Goal: Navigation & Orientation: Find specific page/section

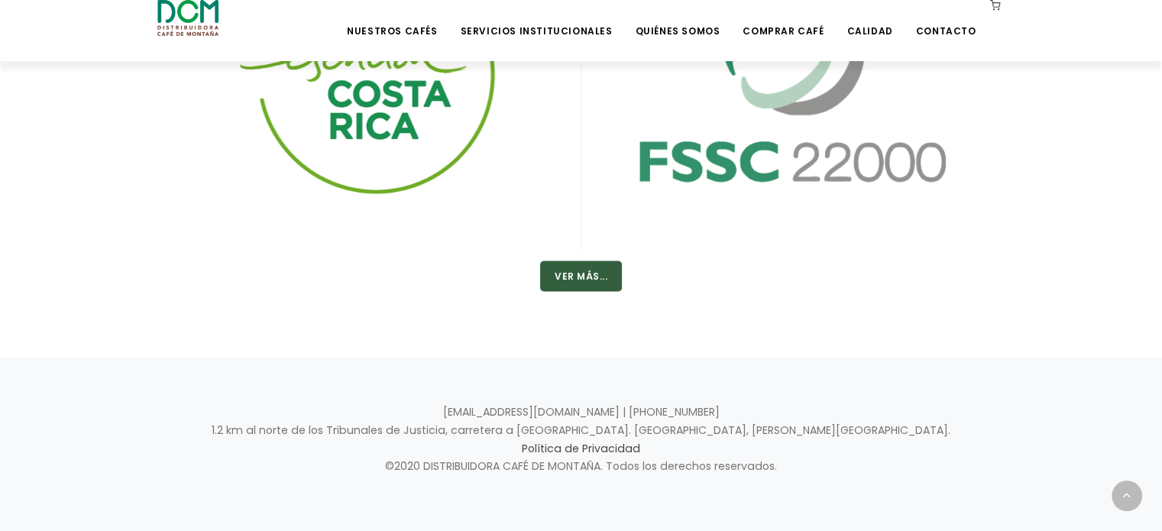
scroll to position [2697, 0]
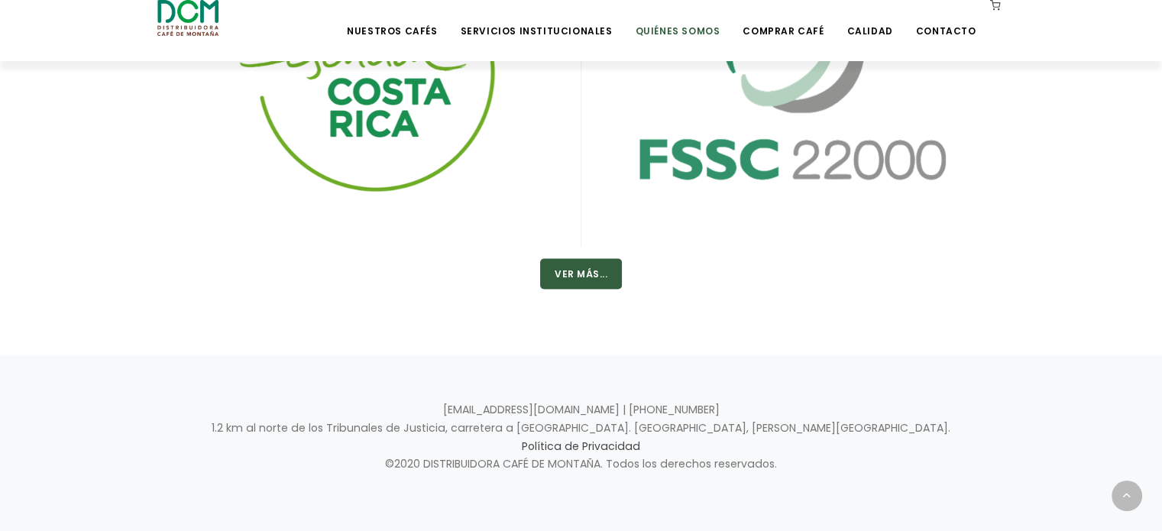
click at [676, 33] on link "Quiénes Somos" at bounding box center [677, 20] width 103 height 36
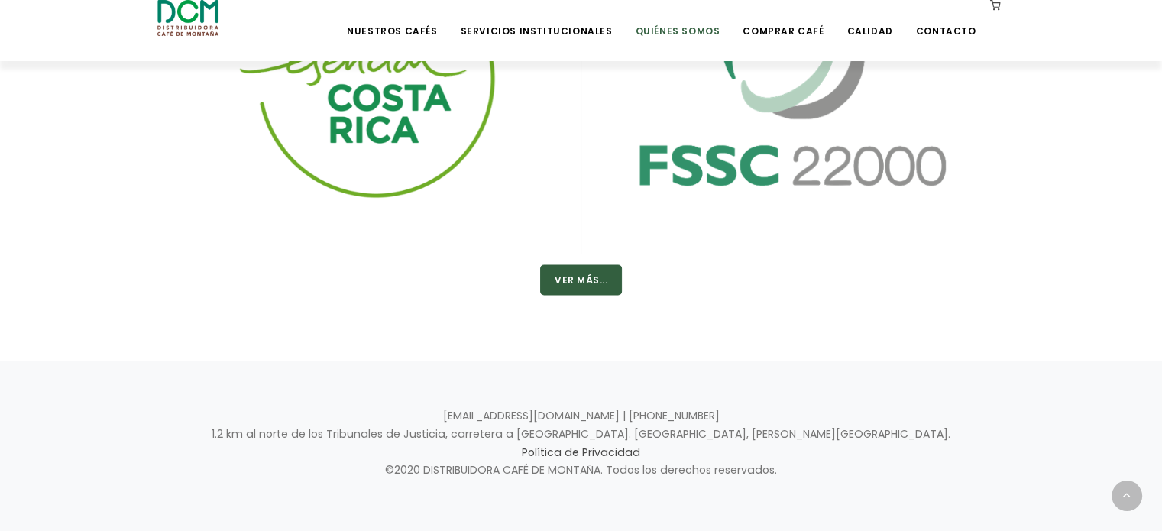
scroll to position [2688, 0]
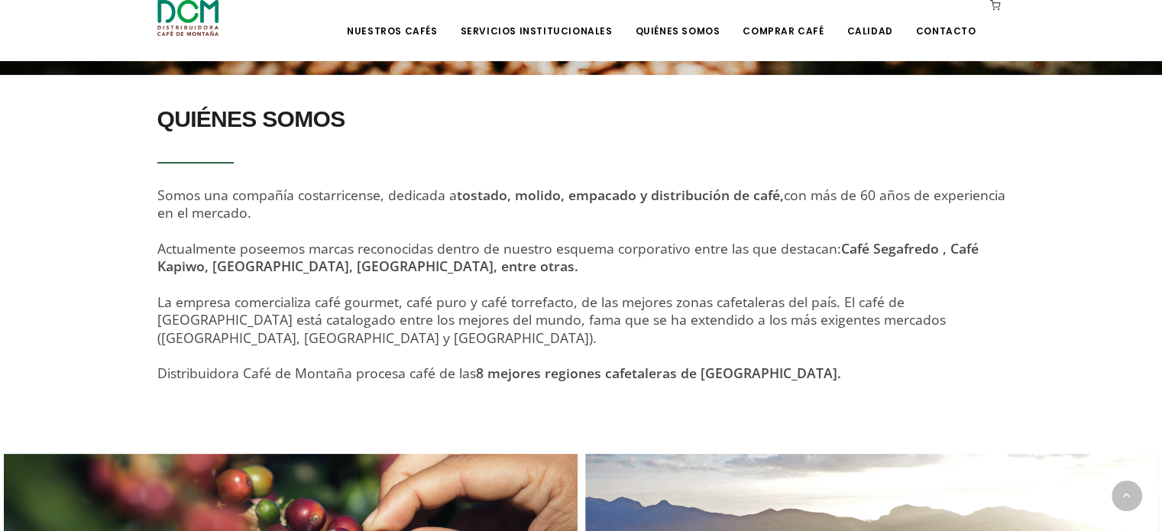
scroll to position [352, 0]
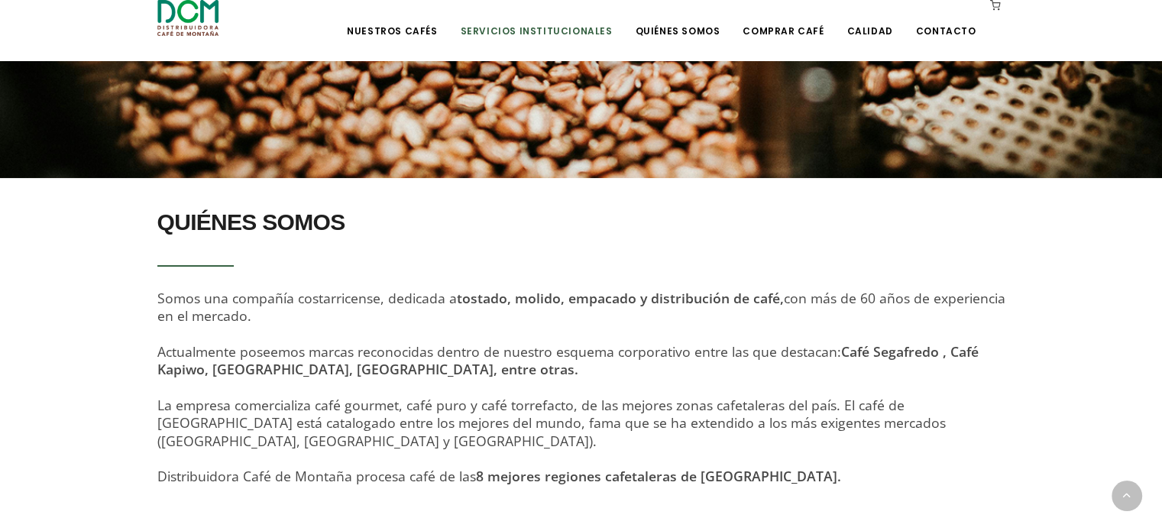
click at [566, 30] on link "Servicios Institucionales" at bounding box center [536, 20] width 170 height 36
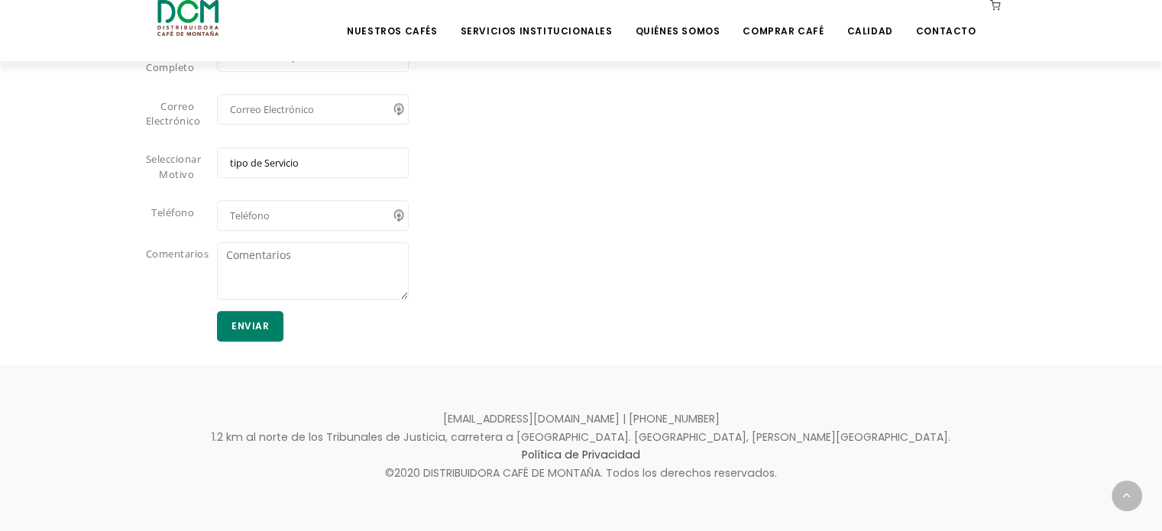
scroll to position [1433, 0]
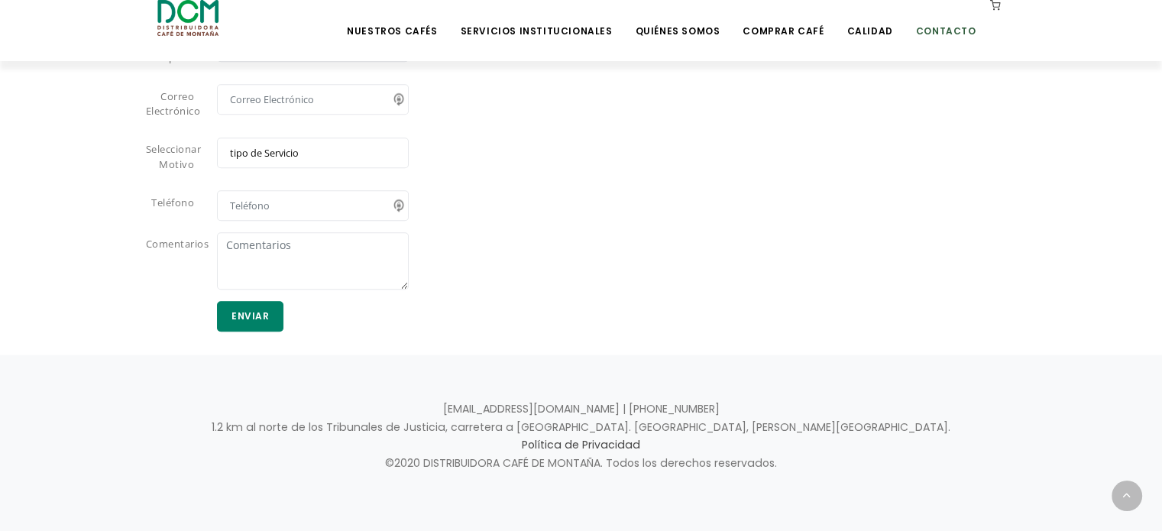
click at [960, 31] on link "Contacto" at bounding box center [946, 20] width 79 height 36
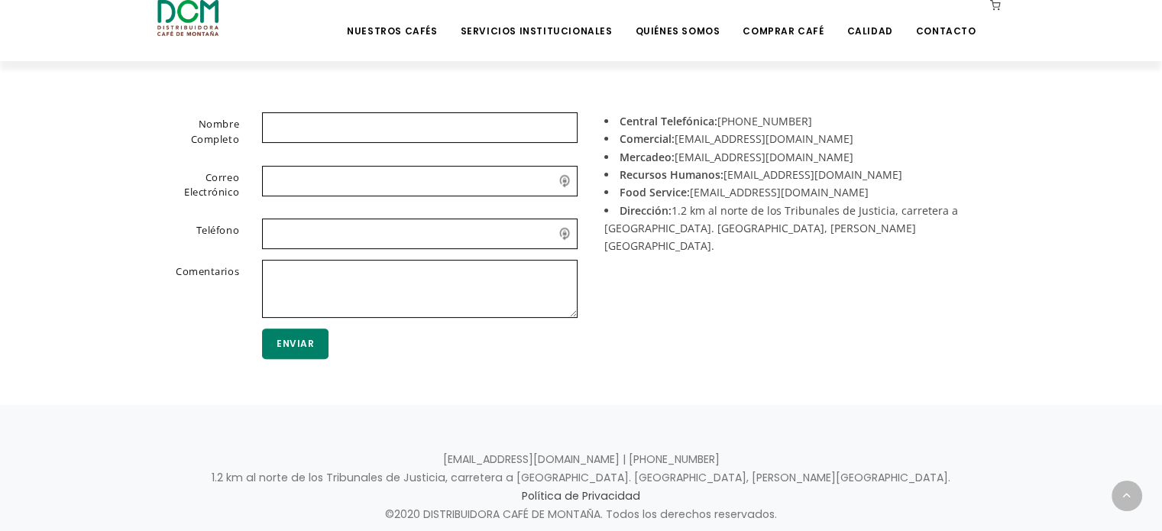
scroll to position [458, 0]
